Goal: Task Accomplishment & Management: Use online tool/utility

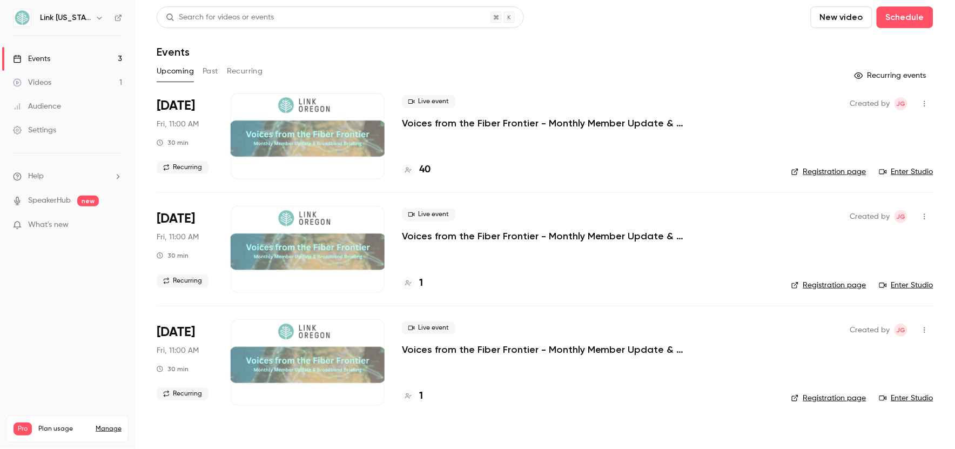
click at [298, 139] on div at bounding box center [308, 136] width 154 height 86
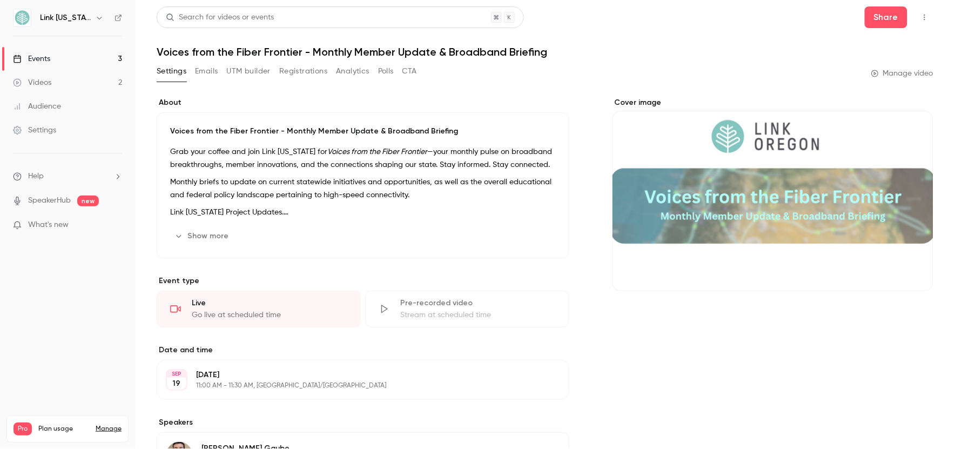
click at [208, 71] on button "Emails" at bounding box center [206, 71] width 23 height 17
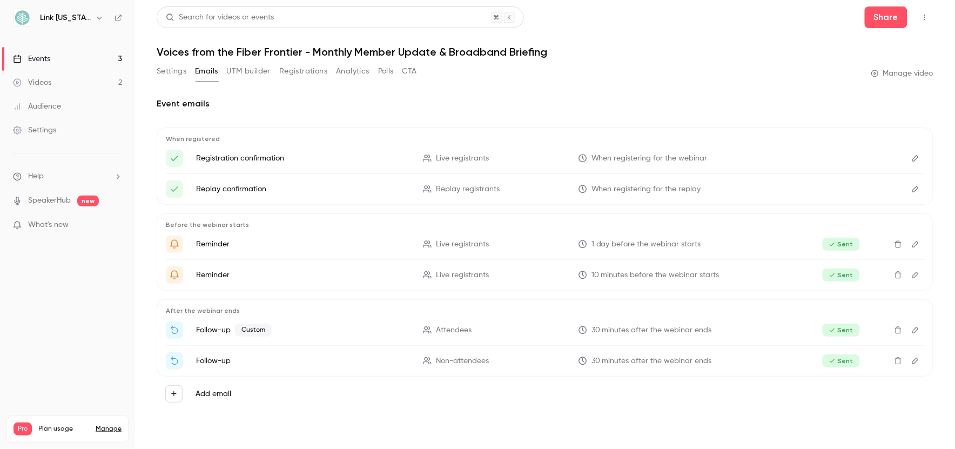
click at [236, 69] on button "UTM builder" at bounding box center [249, 71] width 44 height 17
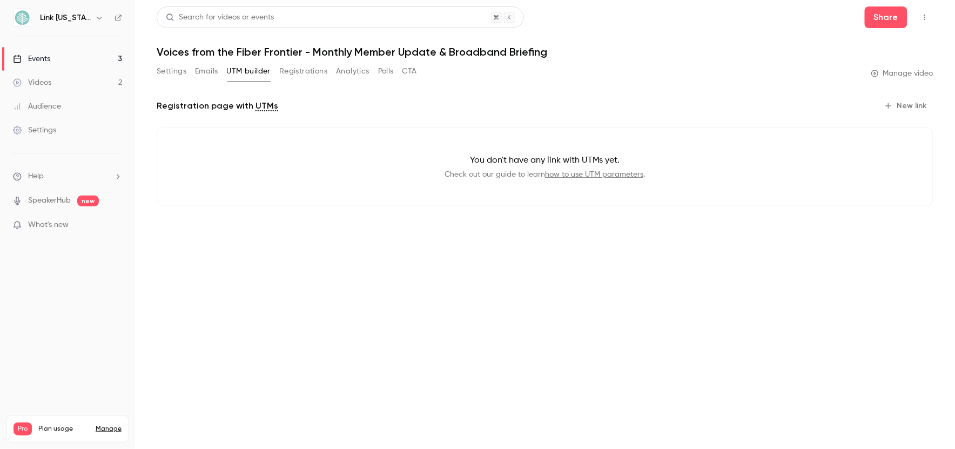
click at [318, 68] on button "Registrations" at bounding box center [303, 71] width 48 height 17
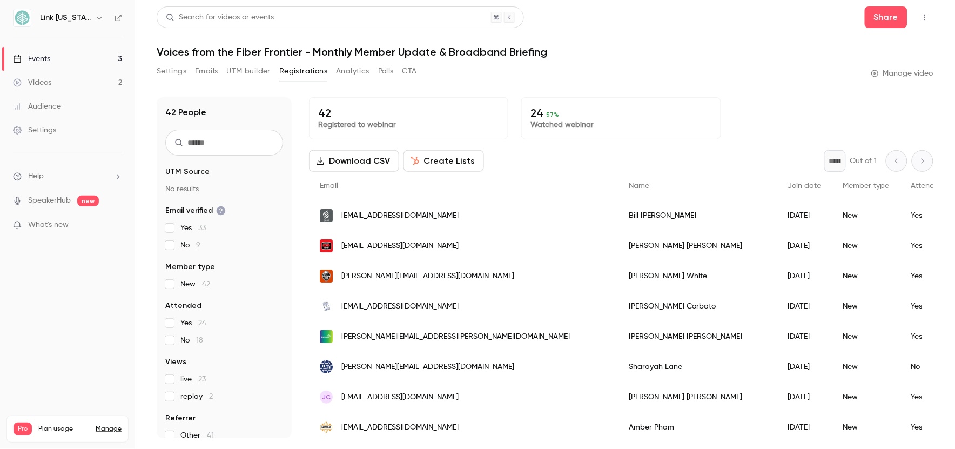
click at [348, 71] on button "Analytics" at bounding box center [352, 71] width 33 height 17
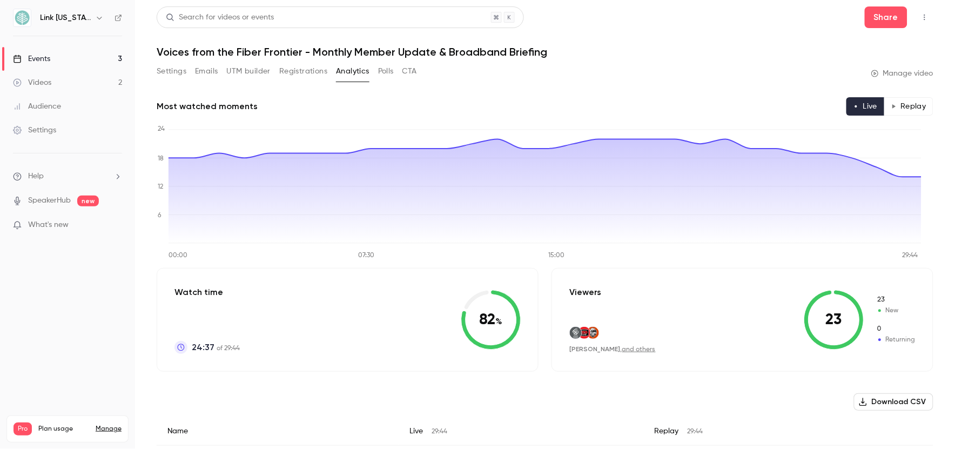
click at [384, 69] on button "Polls" at bounding box center [386, 71] width 16 height 17
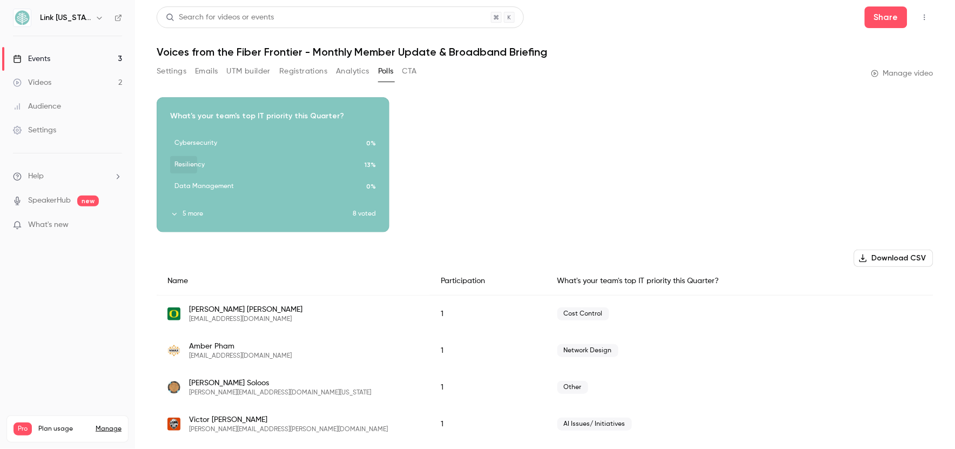
click at [293, 160] on div "Download image" at bounding box center [273, 165] width 232 height 134
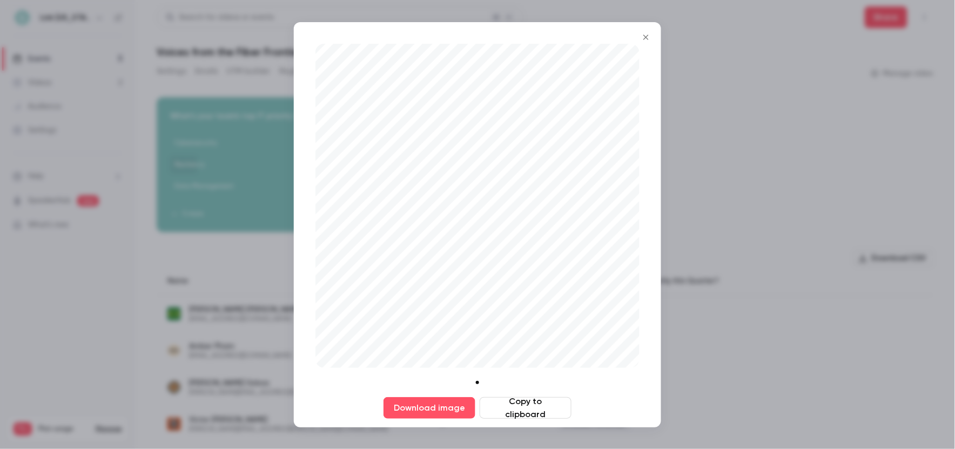
click at [638, 38] on button "Close" at bounding box center [646, 37] width 22 height 22
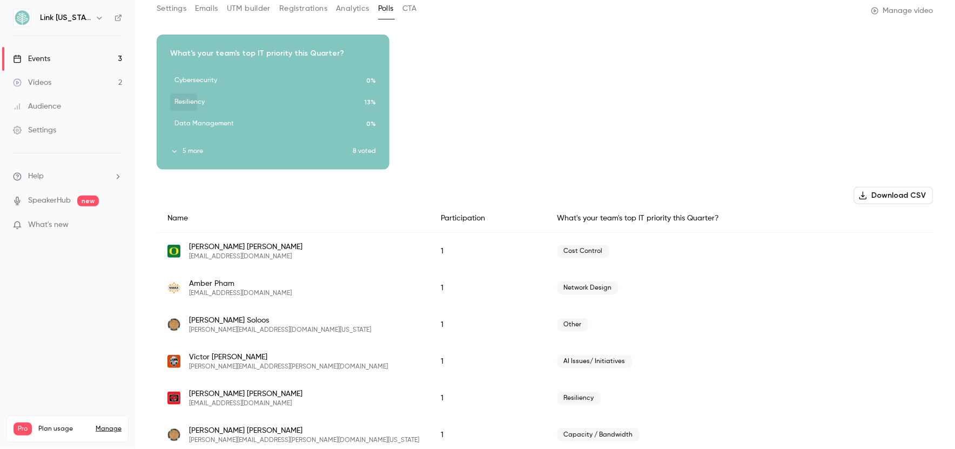
scroll to position [164, 0]
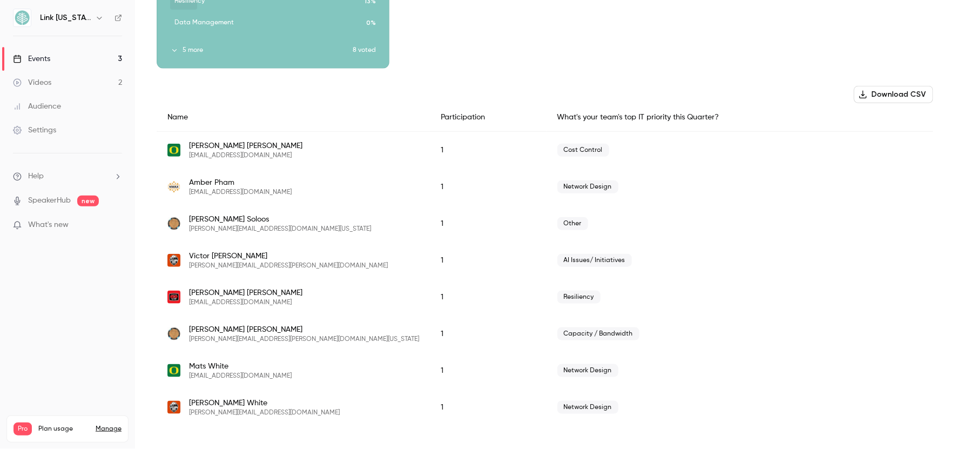
click at [66, 53] on link "Events 3" at bounding box center [67, 59] width 135 height 24
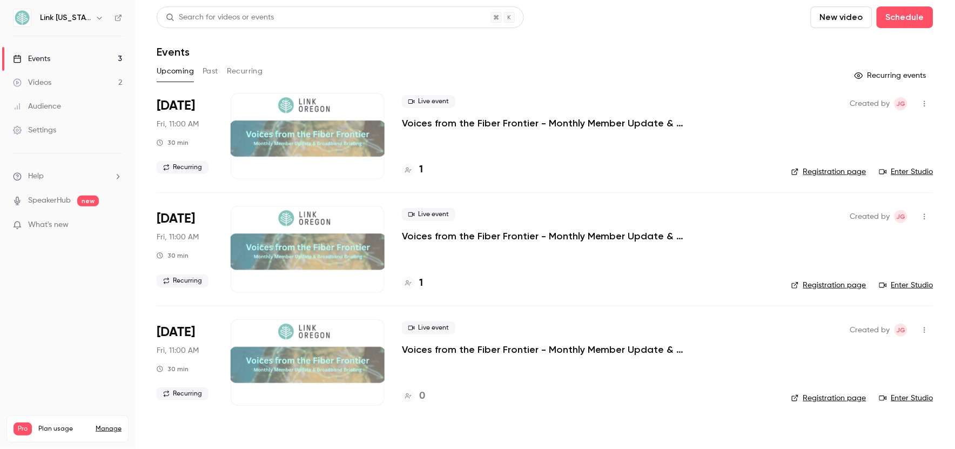
click at [212, 72] on button "Past" at bounding box center [211, 71] width 16 height 17
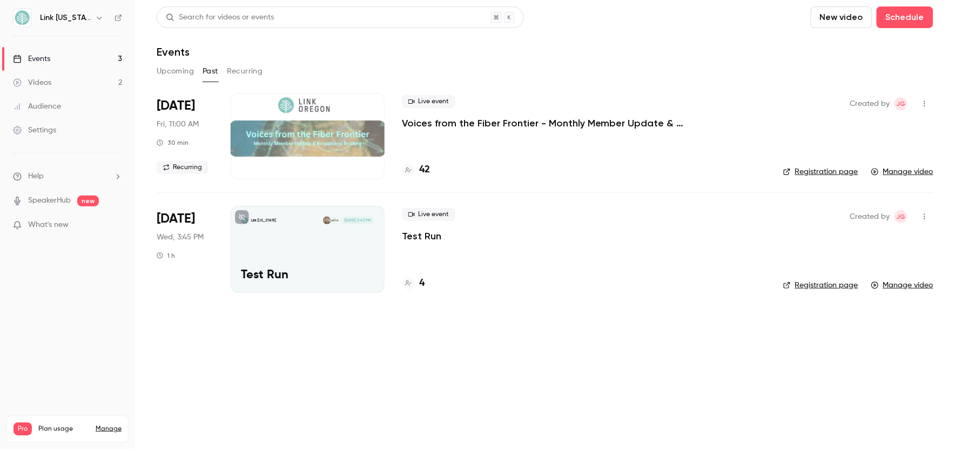
click at [177, 66] on button "Upcoming" at bounding box center [175, 71] width 37 height 17
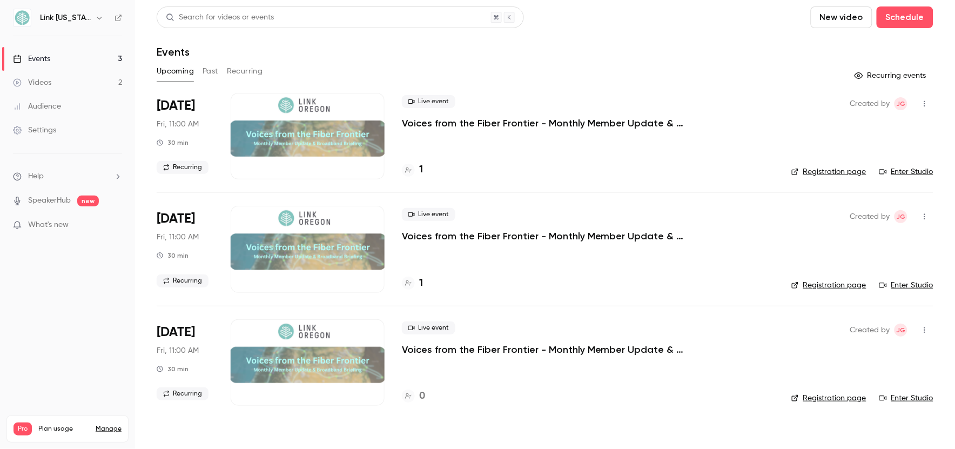
click at [909, 173] on link "Enter Studio" at bounding box center [907, 171] width 54 height 11
click at [207, 69] on button "Past" at bounding box center [211, 71] width 16 height 17
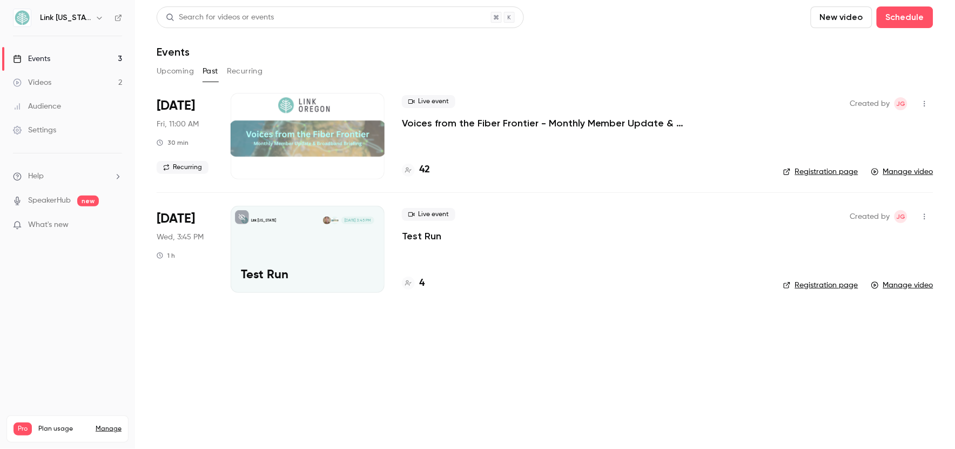
click at [544, 131] on div "Live event Voices from the Fiber Frontier - Monthly Member Update & Broadband B…" at bounding box center [584, 136] width 364 height 86
click at [433, 131] on div "Live event Voices from the Fiber Frontier - Monthly Member Update & Broadband B…" at bounding box center [584, 136] width 364 height 86
click at [427, 172] on h4 "42" at bounding box center [424, 170] width 11 height 15
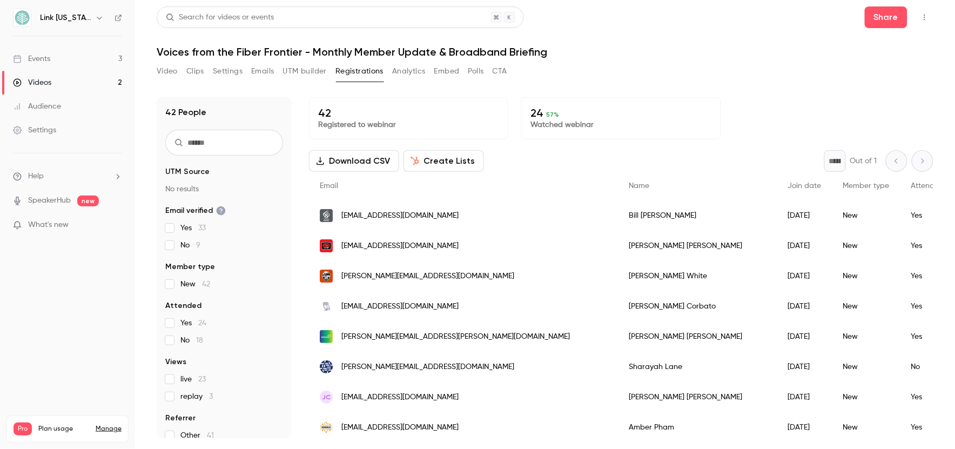
click at [446, 160] on button "Create Lists" at bounding box center [444, 161] width 80 height 22
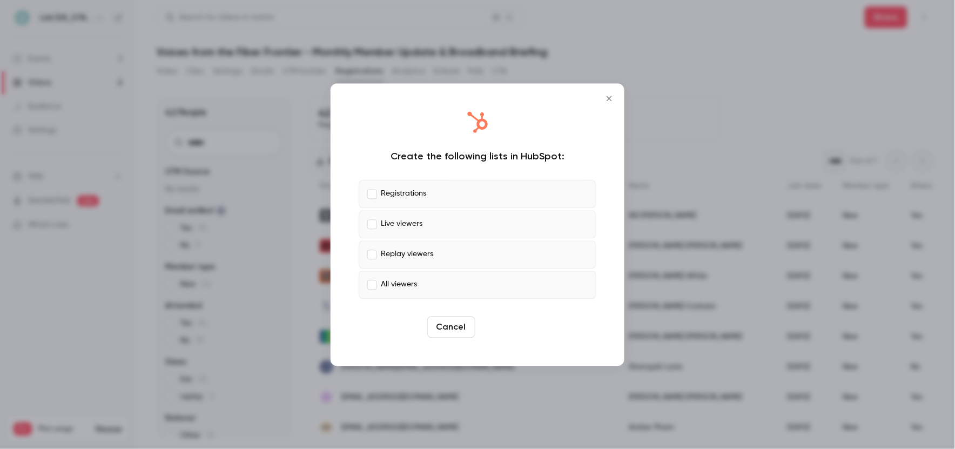
click at [516, 320] on button "Create" at bounding box center [504, 327] width 49 height 22
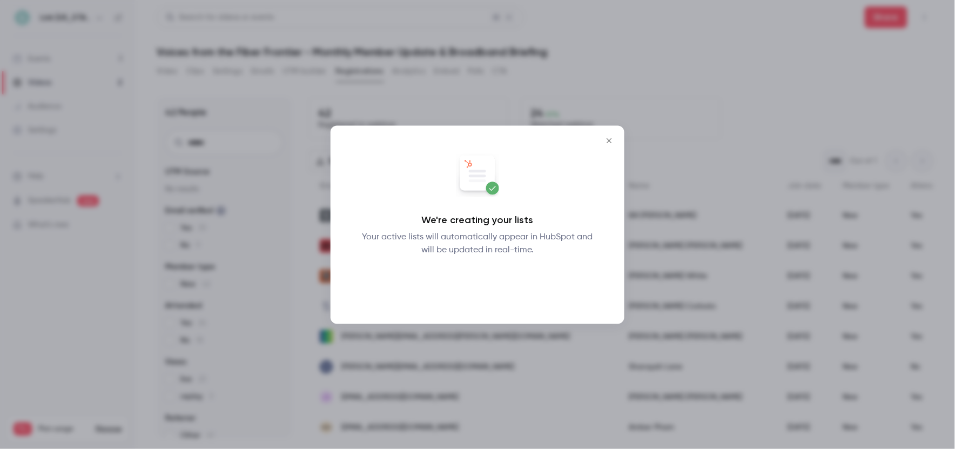
click at [478, 286] on button "Okay" at bounding box center [477, 285] width 39 height 22
